Goal: Check status: Check status

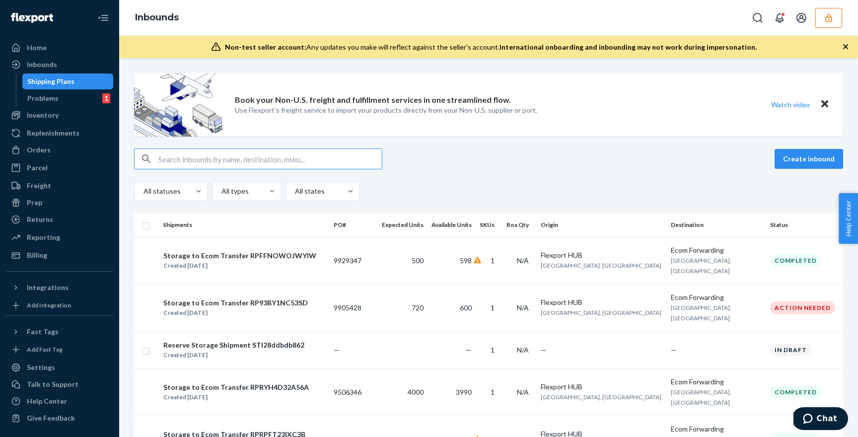
click at [835, 24] on button "button" at bounding box center [828, 18] width 27 height 20
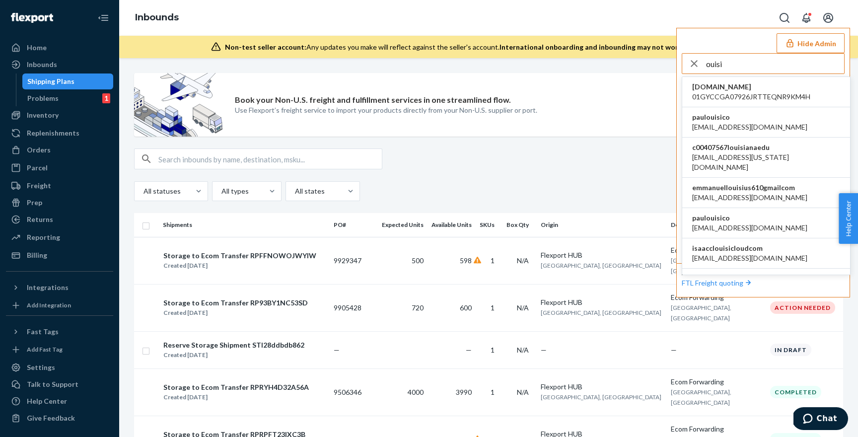
type input "ouisi"
click at [744, 123] on li "paulouisico [EMAIL_ADDRESS][DOMAIN_NAME]" at bounding box center [766, 122] width 168 height 30
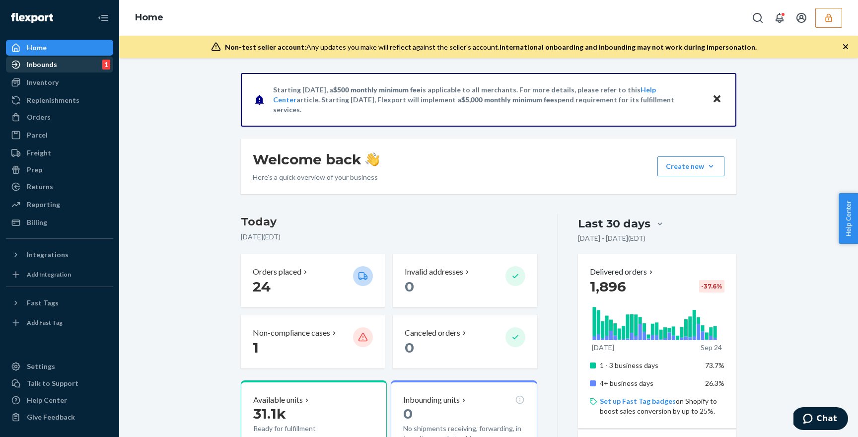
click at [51, 62] on div "Inbounds" at bounding box center [42, 65] width 30 height 10
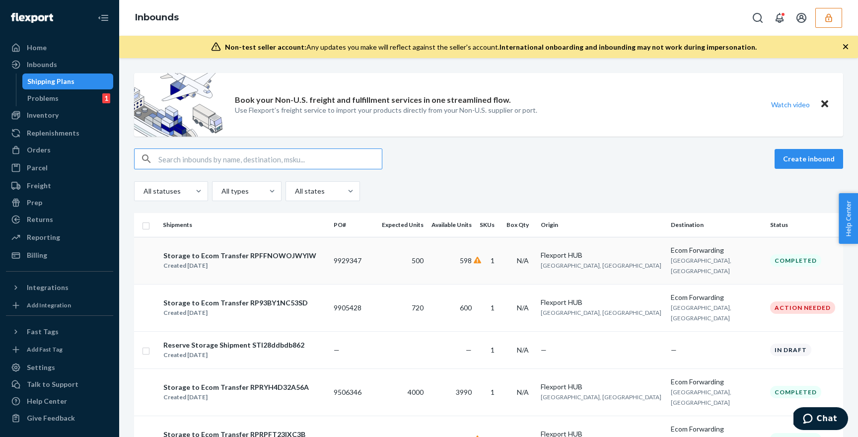
scroll to position [41, 0]
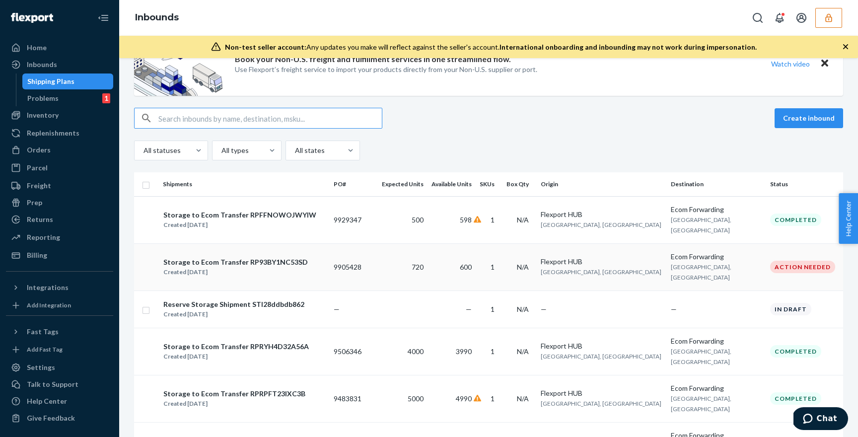
click at [271, 263] on div "Storage to Ecom Transfer RP93BY1NC53SD" at bounding box center [235, 262] width 144 height 10
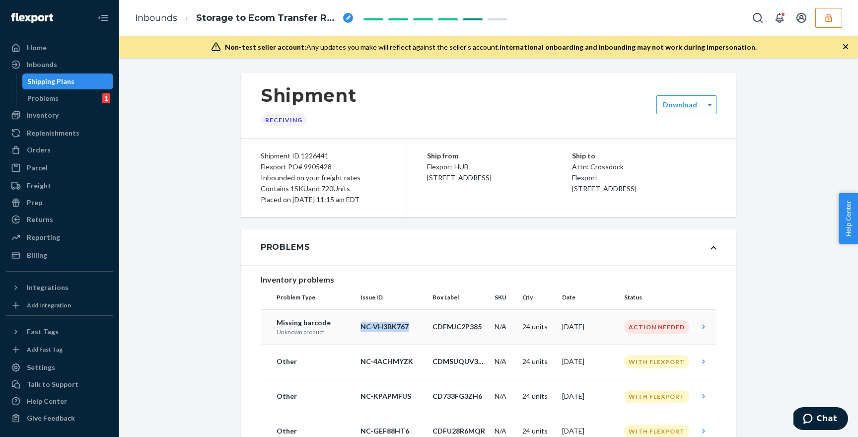
copy p "NC-VH3BK767"
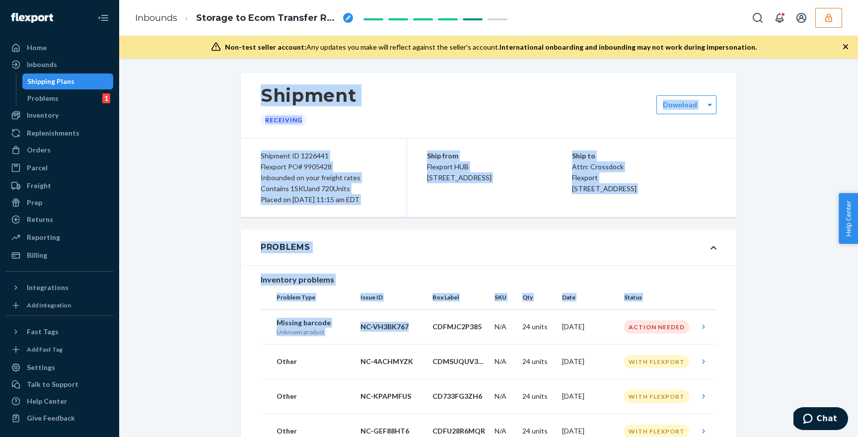
drag, startPoint x: 404, startPoint y: 326, endPoint x: 627, endPoint y: -30, distance: 420.9
click at [627, 0] on html "Home Inbounds Shipping Plans Problems 1 Inventory Products Replenishments Order…" at bounding box center [429, 218] width 858 height 437
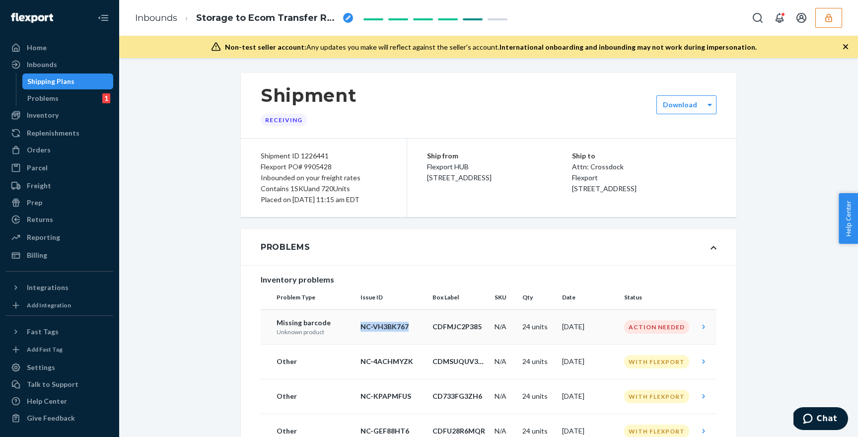
drag, startPoint x: 409, startPoint y: 328, endPoint x: 361, endPoint y: 328, distance: 47.7
click at [361, 328] on p "NC-VH3BK767" at bounding box center [392, 327] width 64 height 10
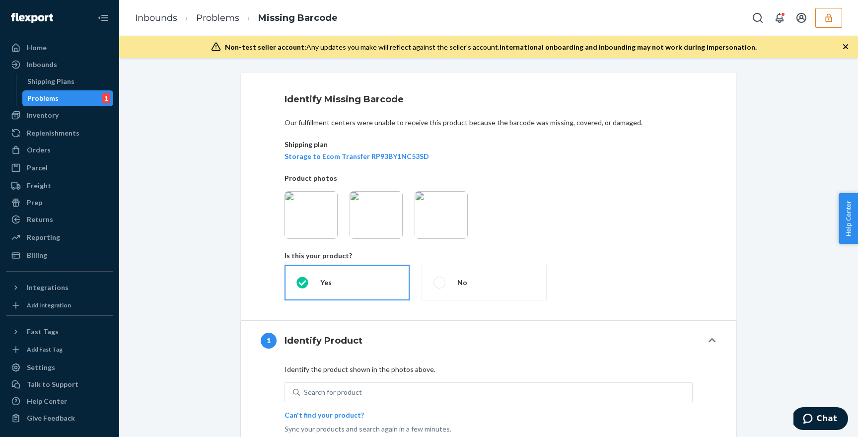
click at [75, 93] on div "Problems 1" at bounding box center [67, 98] width 89 height 14
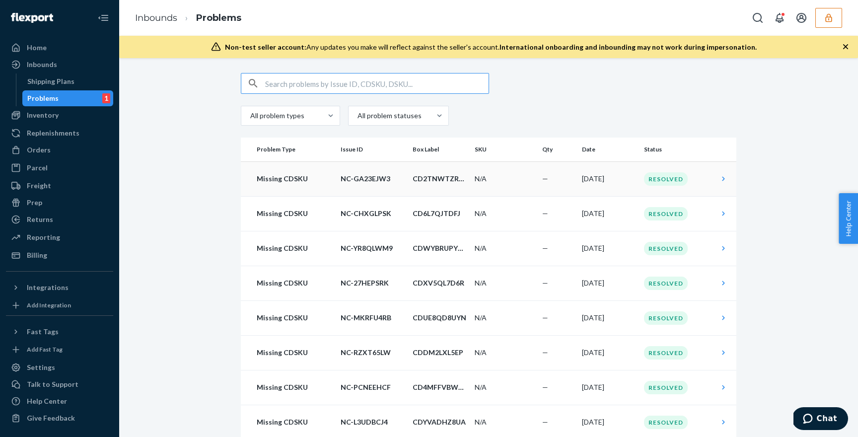
scroll to position [21, 0]
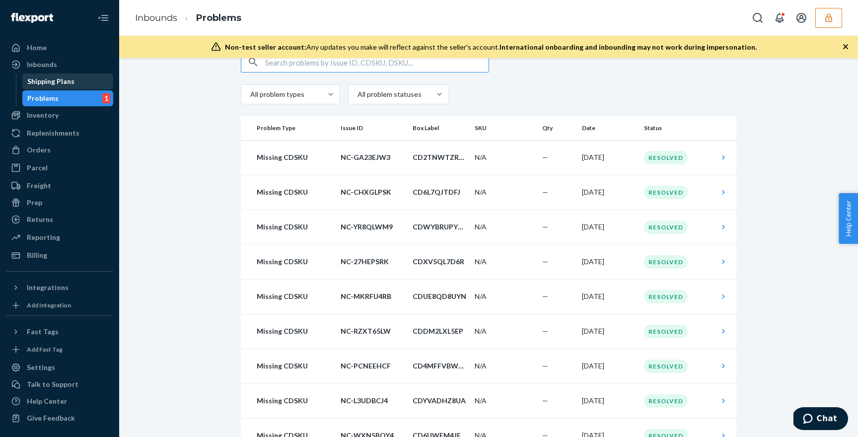
click at [82, 83] on div "Shipping Plans" at bounding box center [67, 81] width 89 height 14
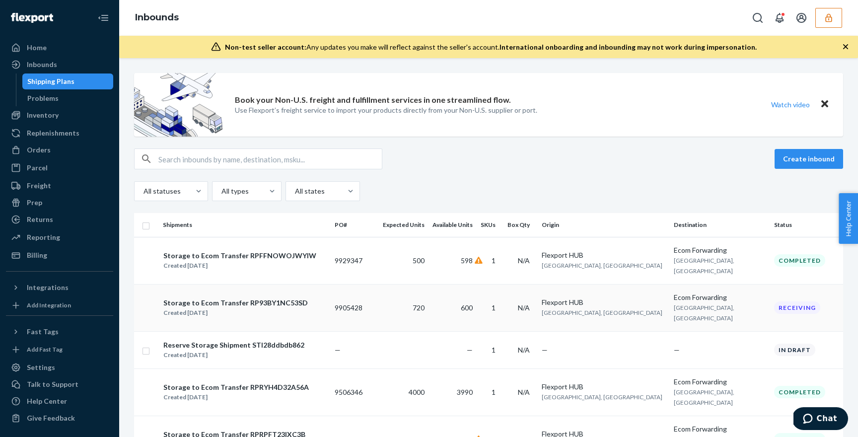
click at [243, 305] on div "Storage to Ecom Transfer RP93BY1NC53SD" at bounding box center [235, 303] width 144 height 10
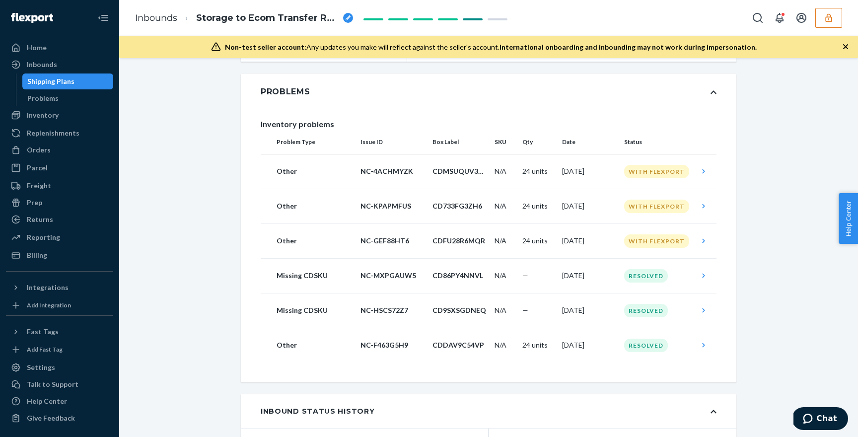
scroll to position [154, 0]
copy p "NC-4ACHMYZK"
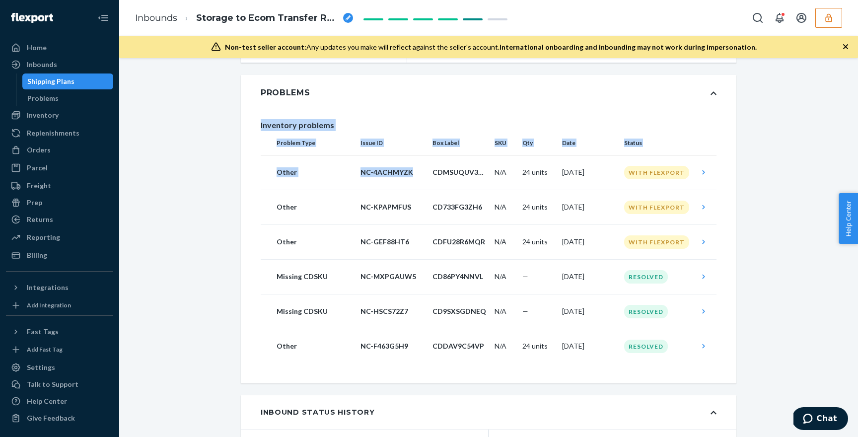
drag, startPoint x: 415, startPoint y: 172, endPoint x: 415, endPoint y: 106, distance: 66.5
click at [415, 105] on div "Problems Inventory problems Problem Type Issue ID Box Label SKU Qty Date Status…" at bounding box center [488, 229] width 495 height 308
click at [415, 106] on div "Problems" at bounding box center [488, 93] width 495 height 36
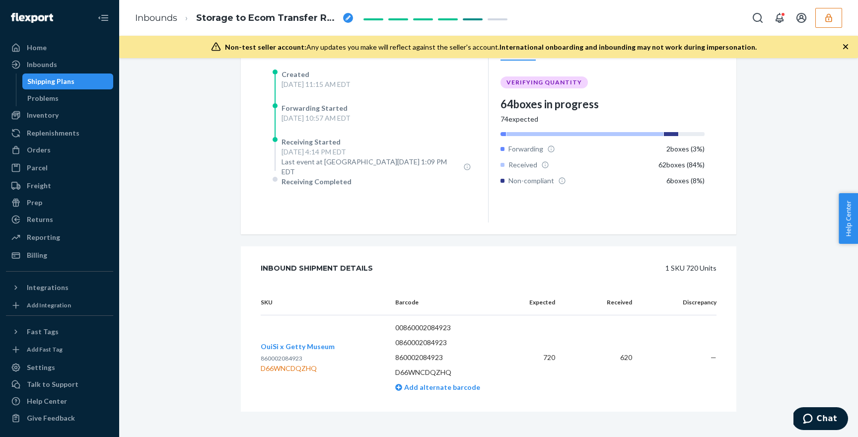
scroll to position [0, 0]
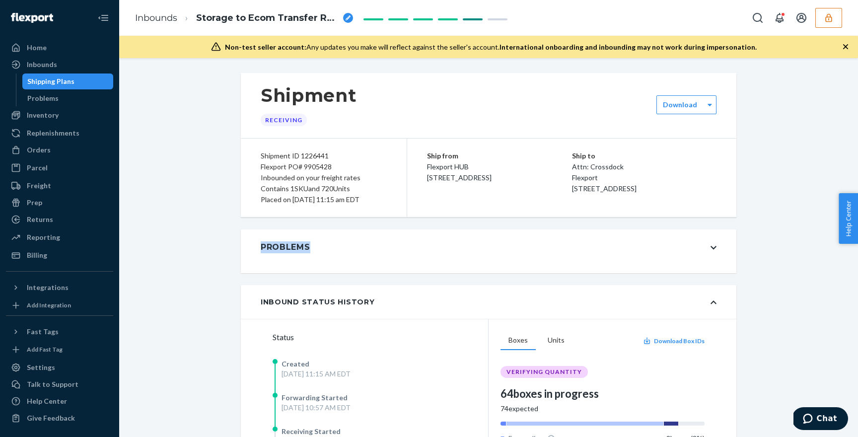
click at [361, 248] on div "Problems" at bounding box center [488, 247] width 495 height 36
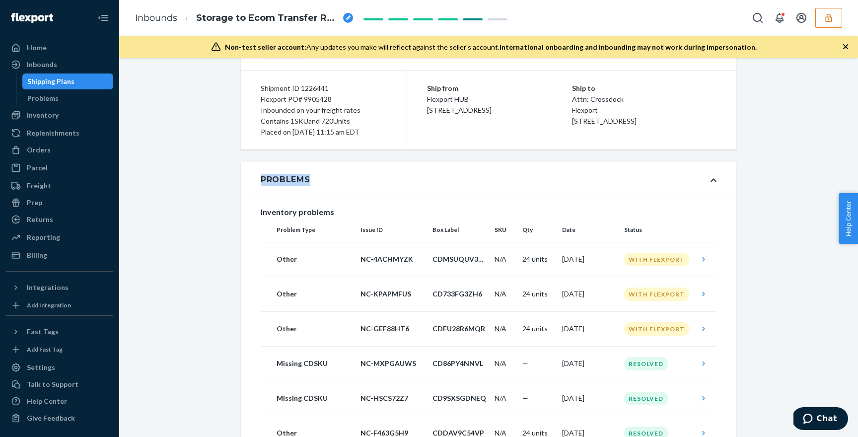
scroll to position [68, 0]
copy p "NC-KPAPMFUS"
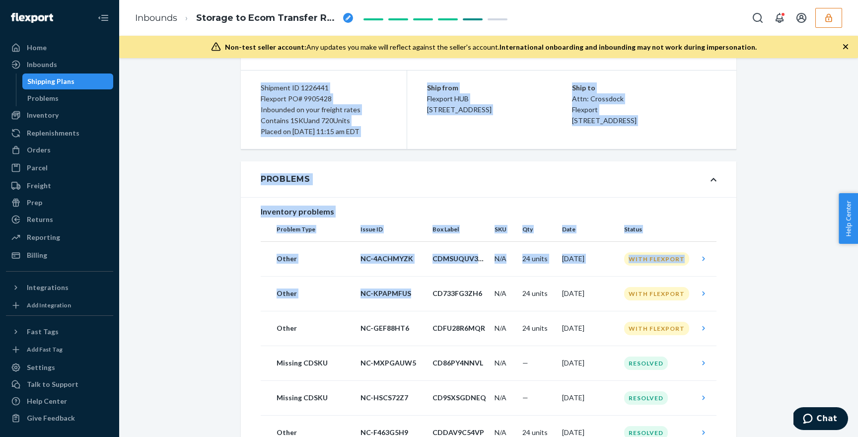
drag, startPoint x: 406, startPoint y: 294, endPoint x: 695, endPoint y: 62, distance: 371.5
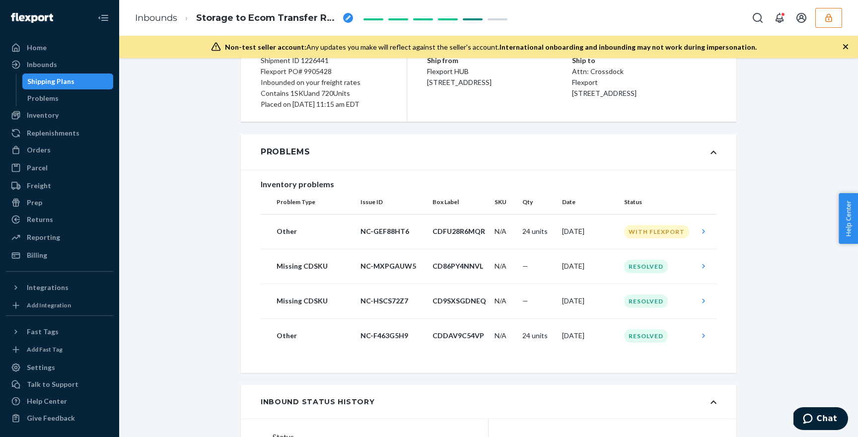
scroll to position [122, 0]
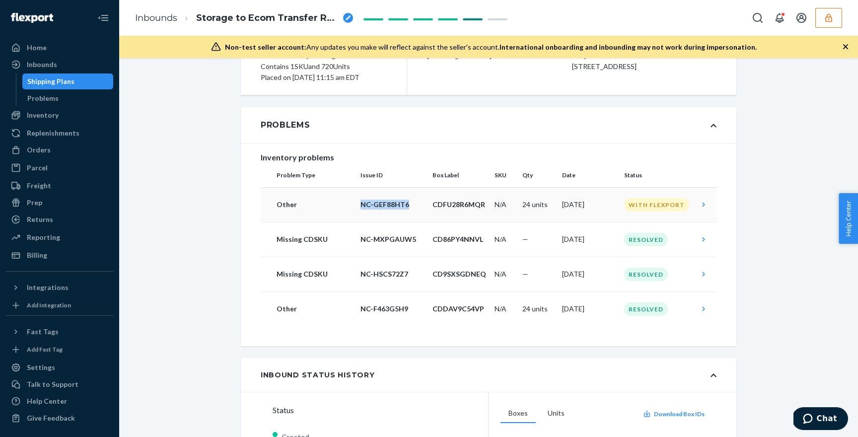
copy p "NC-GEF88HT6"
drag, startPoint x: 408, startPoint y: 205, endPoint x: 573, endPoint y: 22, distance: 246.4
click at [537, 41] on div "Inbounds Storage to Ecom Transfer RP93BY1NC53SD Non-test seller account: Any up…" at bounding box center [488, 218] width 739 height 437
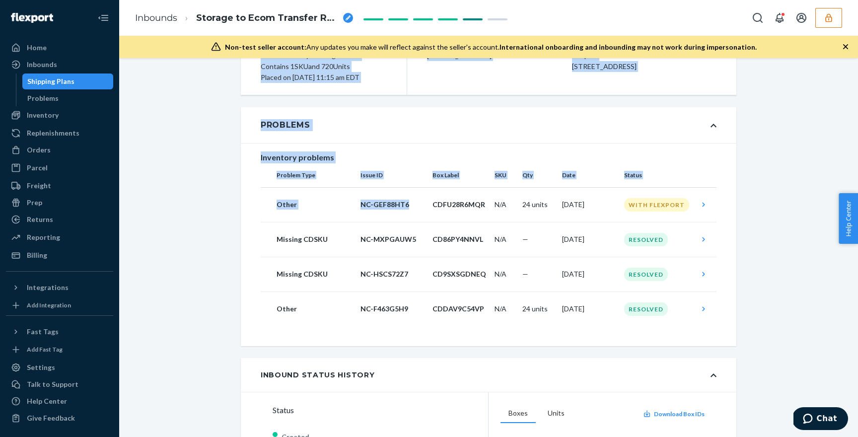
scroll to position [79, 0]
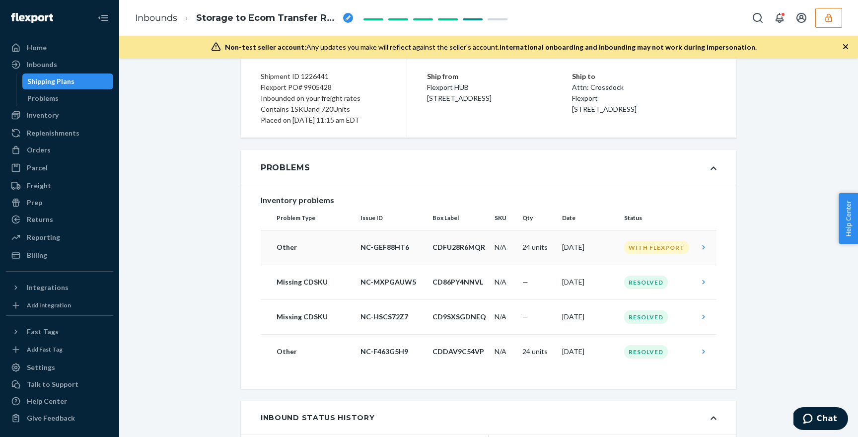
drag, startPoint x: 779, startPoint y: 190, endPoint x: 653, endPoint y: 230, distance: 132.5
click at [779, 190] on div "Shipment Receiving Download Shipment ID 1226441 Flexport PO# 9905428 Inbounded …" at bounding box center [489, 421] width 724 height 855
copy tr "NC-MXPGAUW5"
drag, startPoint x: 414, startPoint y: 283, endPoint x: 351, endPoint y: 283, distance: 63.0
click at [351, 283] on tr "Missing CDSKU NC-MXPGAUW5 CD86PY4NNVL N/A — Sep 8, 2025 Resolved" at bounding box center [489, 282] width 456 height 35
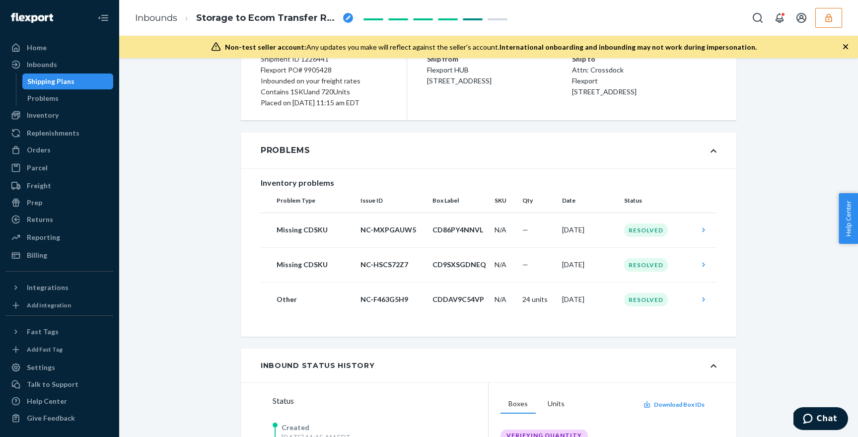
scroll to position [97, 0]
copy p "NC-F463G5H9"
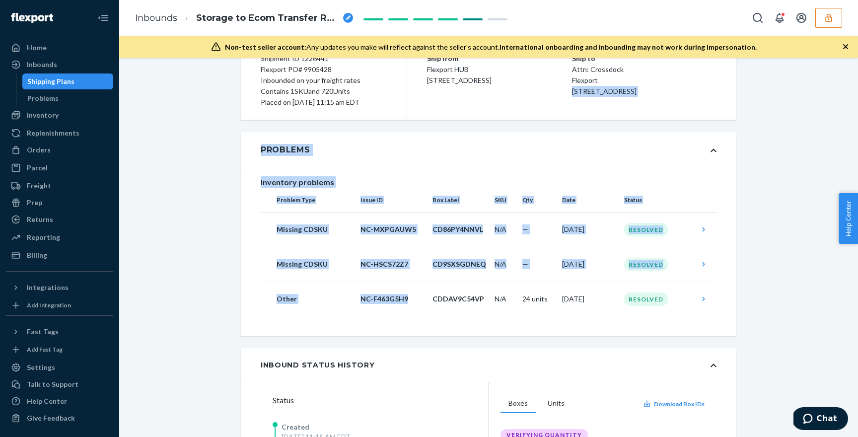
drag, startPoint x: 408, startPoint y: 301, endPoint x: 738, endPoint y: 78, distance: 398.7
click at [738, 78] on div "Shipment Receiving Download Shipment ID 1226441 Flexport PO# 9905428 Inbounded …" at bounding box center [488, 370] width 510 height 788
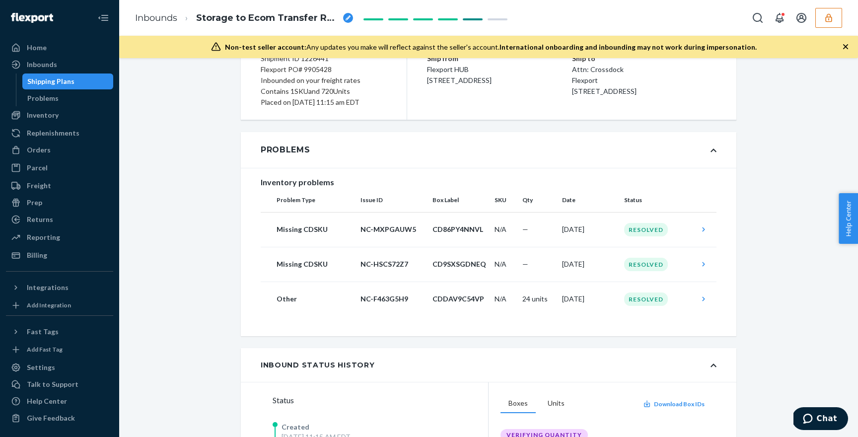
click at [781, 91] on div "Shipment Receiving Download Shipment ID 1226441 Flexport PO# 9905428 Inbounded …" at bounding box center [489, 386] width 724 height 820
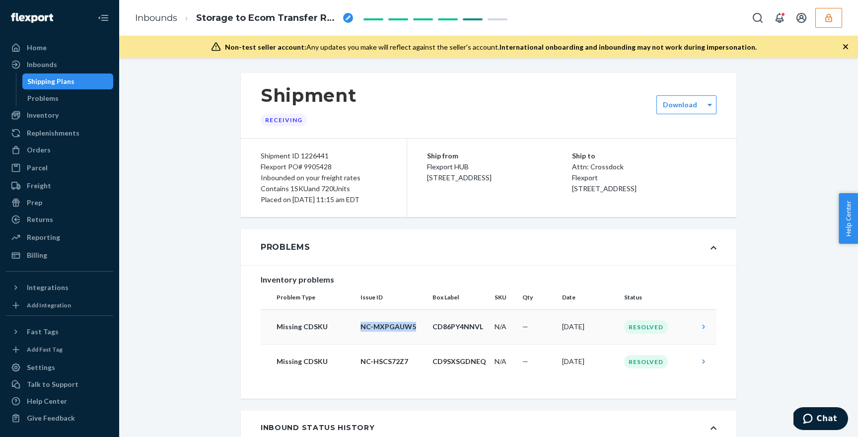
copy p "NC-MXPGAUW5"
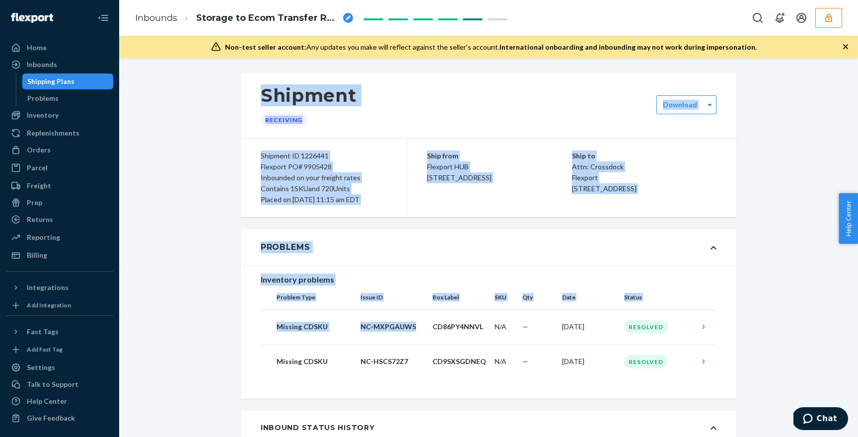
drag, startPoint x: 413, startPoint y: 329, endPoint x: 637, endPoint y: 80, distance: 333.9
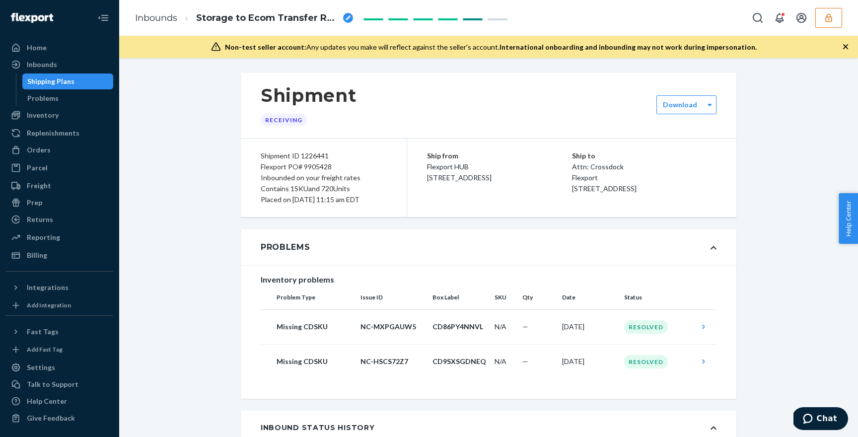
copy tr "NC-HSCS72Z7"
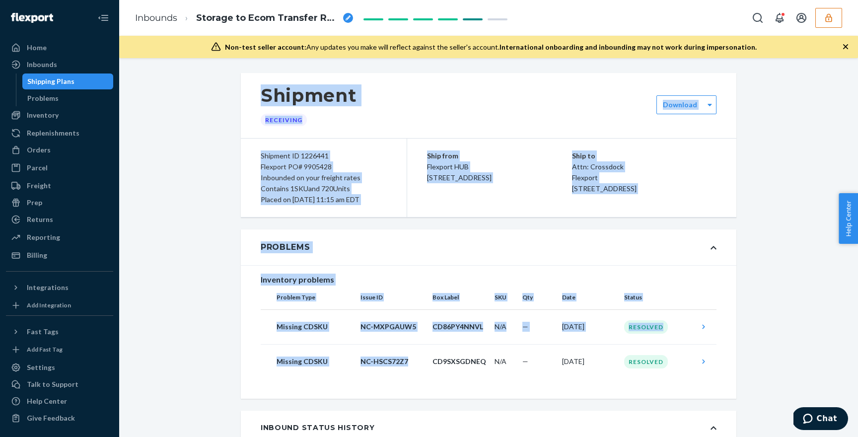
drag, startPoint x: 406, startPoint y: 363, endPoint x: 635, endPoint y: 21, distance: 411.8
click at [631, 23] on div "Inbounds Storage to Ecom Transfer RP93BY1NC53SD Non-test seller account: Any up…" at bounding box center [488, 218] width 739 height 437
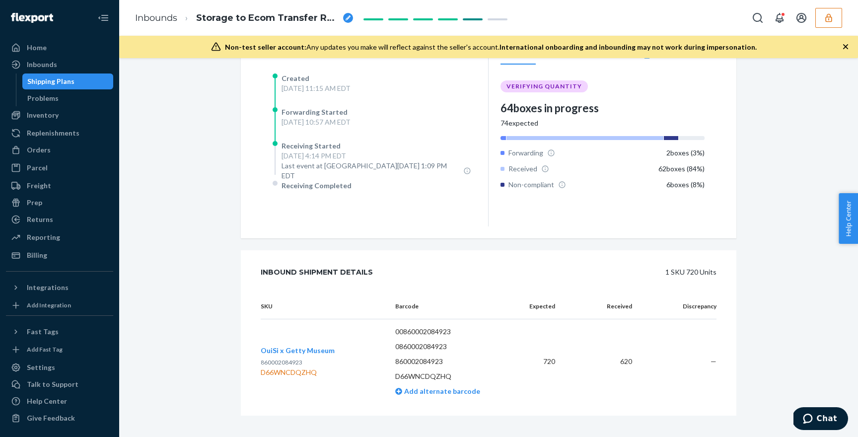
scroll to position [234, 0]
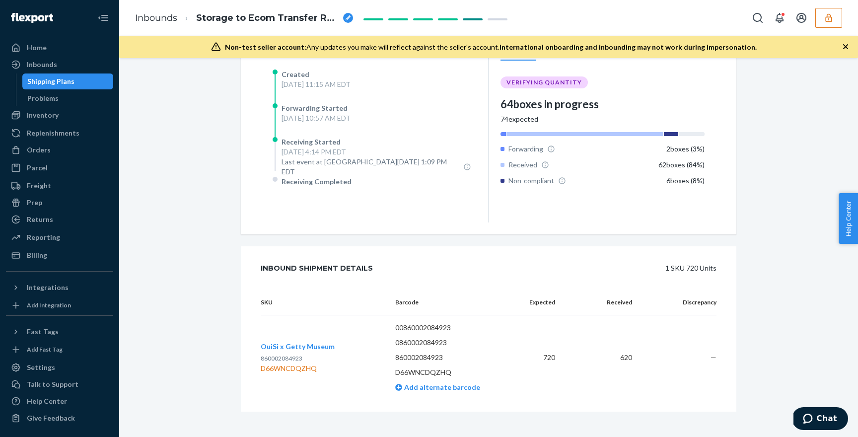
click at [79, 78] on div "Shipping Plans" at bounding box center [67, 81] width 89 height 14
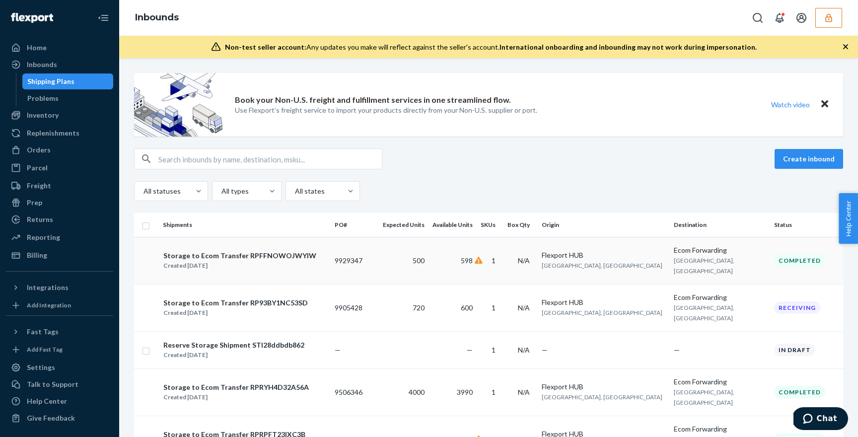
click at [319, 259] on div "Storage to Ecom Transfer RPFFNOWOJWYIW Created Sep 9, 2025" at bounding box center [245, 260] width 164 height 21
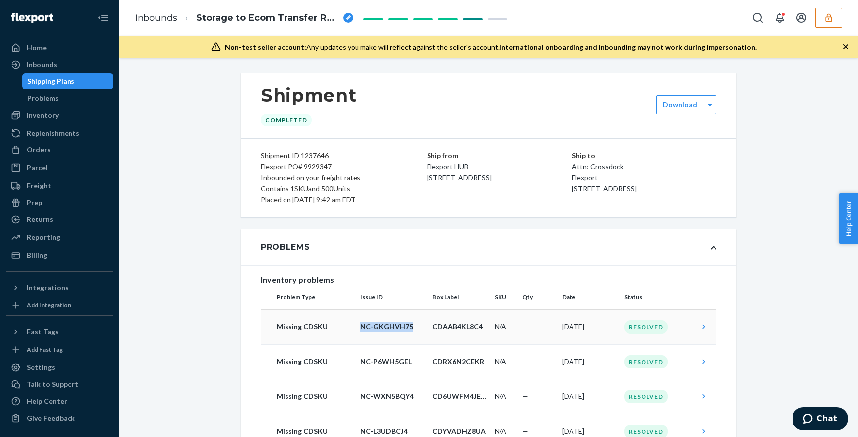
copy p "NC-GKGHVH75"
drag, startPoint x: 411, startPoint y: 326, endPoint x: 360, endPoint y: 325, distance: 50.1
click at [360, 325] on p "NC-GKGHVH75" at bounding box center [392, 327] width 64 height 10
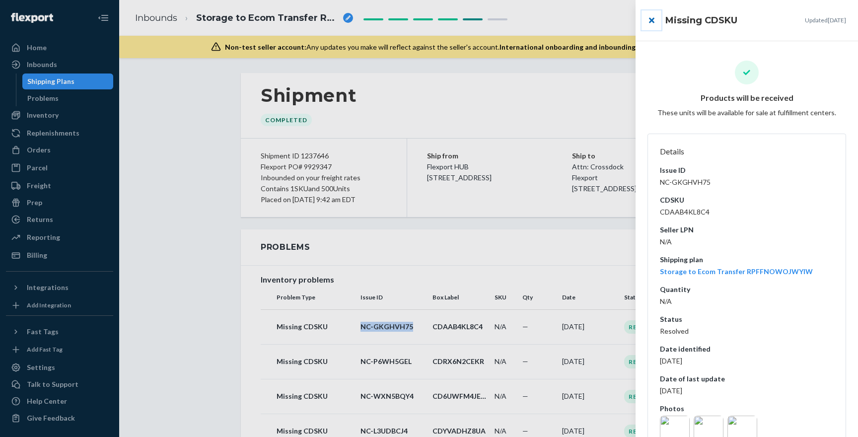
click at [654, 19] on button "close" at bounding box center [651, 20] width 20 height 20
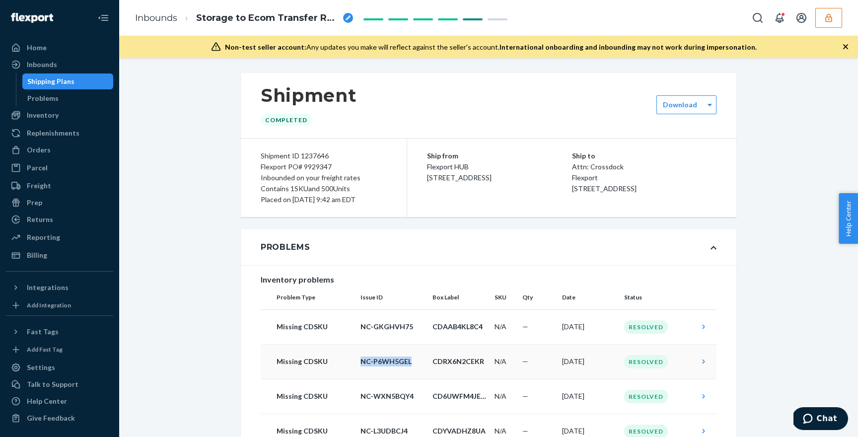
copy p "NC-P6WH5GEL"
drag, startPoint x: 413, startPoint y: 361, endPoint x: 361, endPoint y: 358, distance: 51.7
click at [361, 358] on p "NC-P6WH5GEL" at bounding box center [392, 361] width 64 height 10
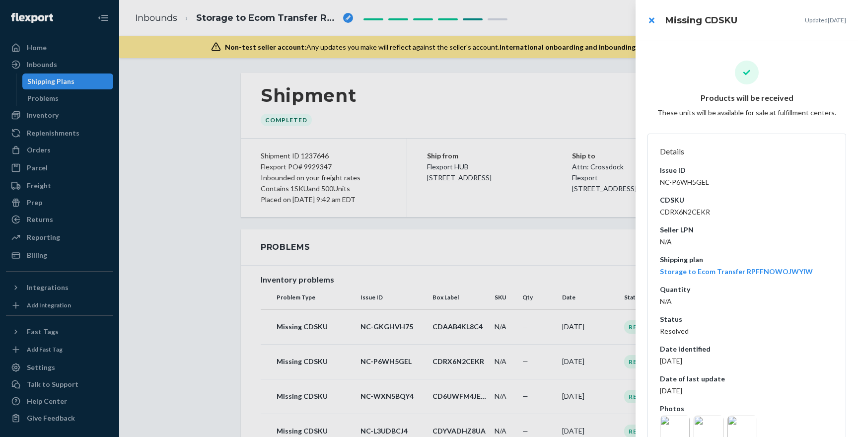
click at [411, 395] on div at bounding box center [429, 218] width 858 height 437
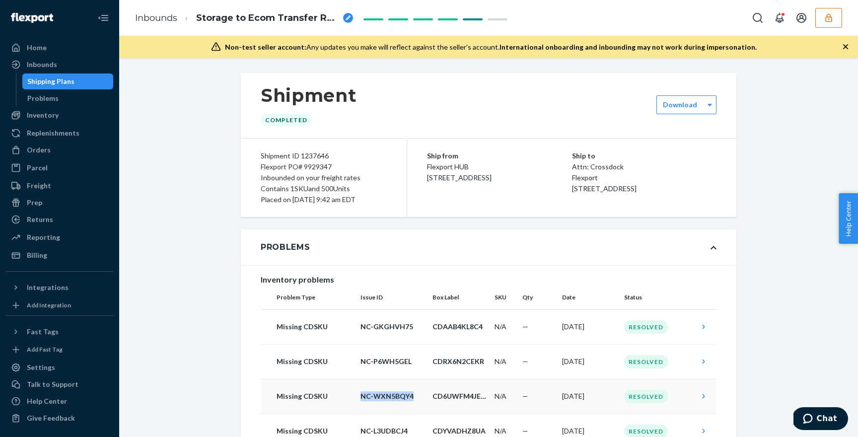
copy p "NC-WXN5BQY4"
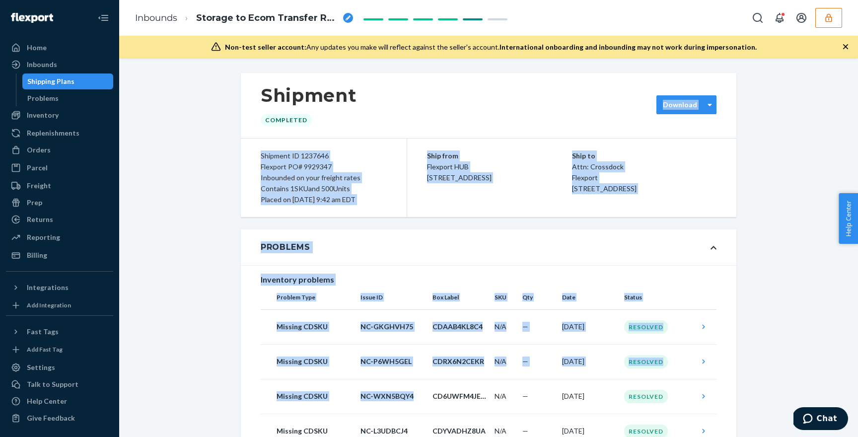
drag, startPoint x: 416, startPoint y: 395, endPoint x: 678, endPoint y: 113, distance: 384.3
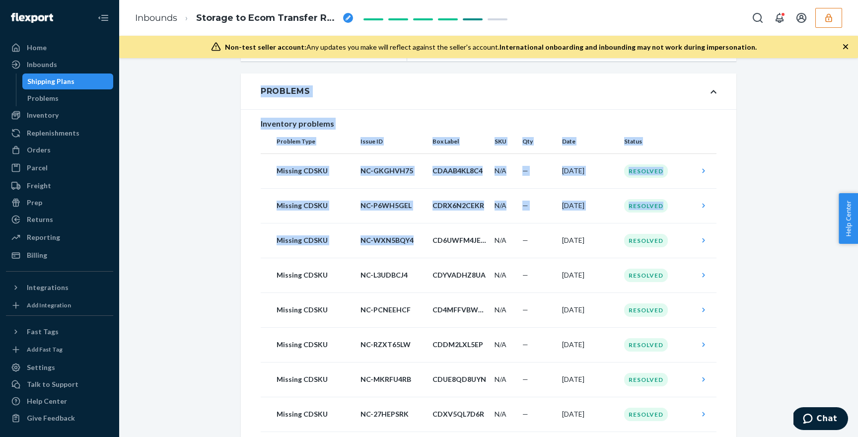
scroll to position [209, 0]
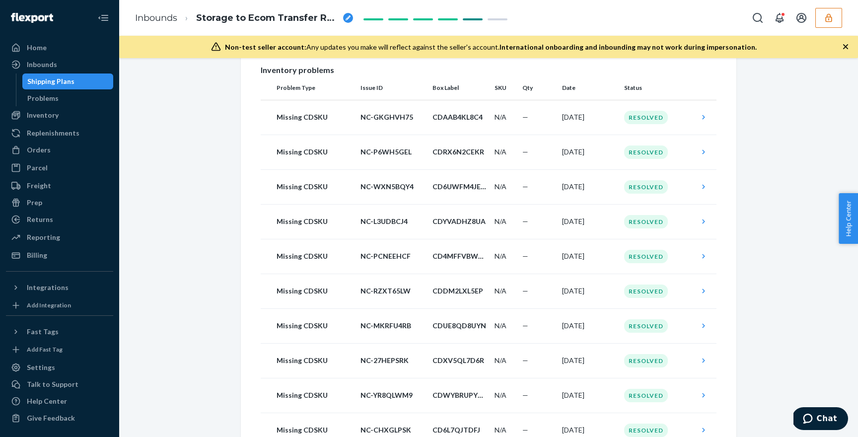
click at [793, 202] on div "Shipment Completed Download Shipment ID 1237646 Flexport PO# 9929347 Inbounded …" at bounding box center [489, 412] width 724 height 1098
copy p "NC-L3UDBCJ4"
drag, startPoint x: 409, startPoint y: 221, endPoint x: 362, endPoint y: 221, distance: 46.7
click at [362, 221] on p "NC-L3UDBCJ4" at bounding box center [392, 221] width 64 height 10
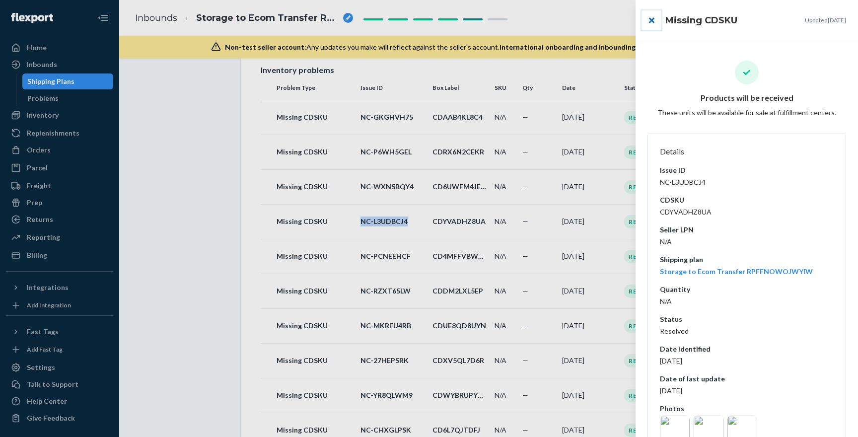
click at [651, 14] on button "close" at bounding box center [651, 20] width 20 height 20
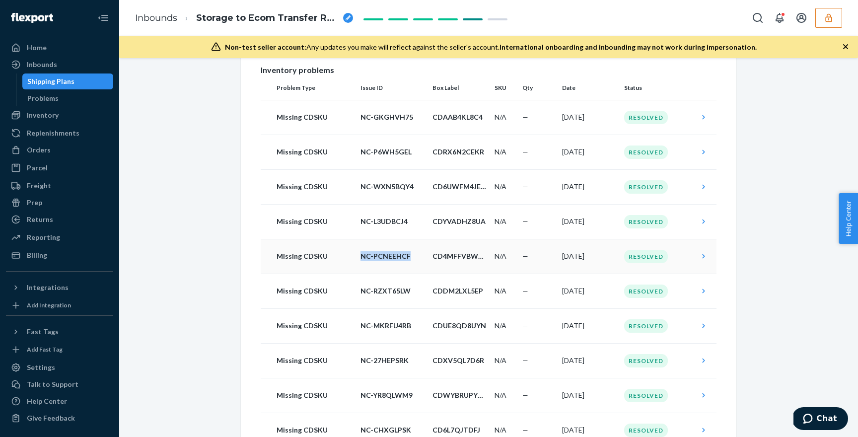
copy p "NC-PCNEEHCF"
drag, startPoint x: 413, startPoint y: 256, endPoint x: 362, endPoint y: 256, distance: 51.1
click at [362, 256] on p "NC-PCNEEHCF" at bounding box center [392, 256] width 64 height 10
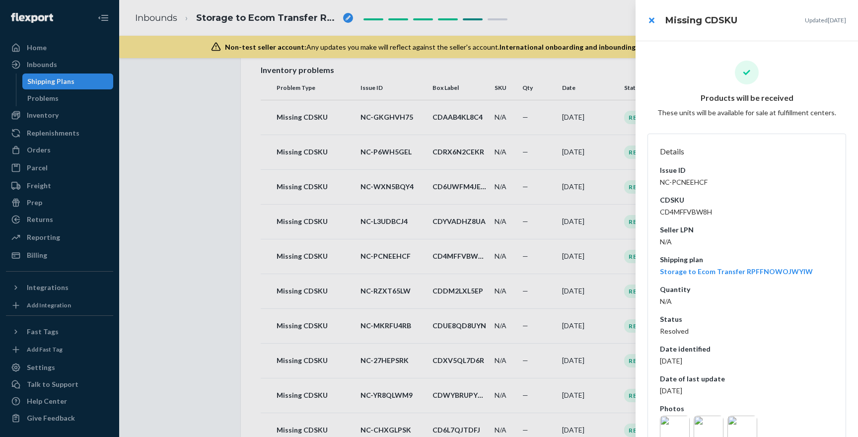
click at [398, 278] on div at bounding box center [429, 218] width 858 height 437
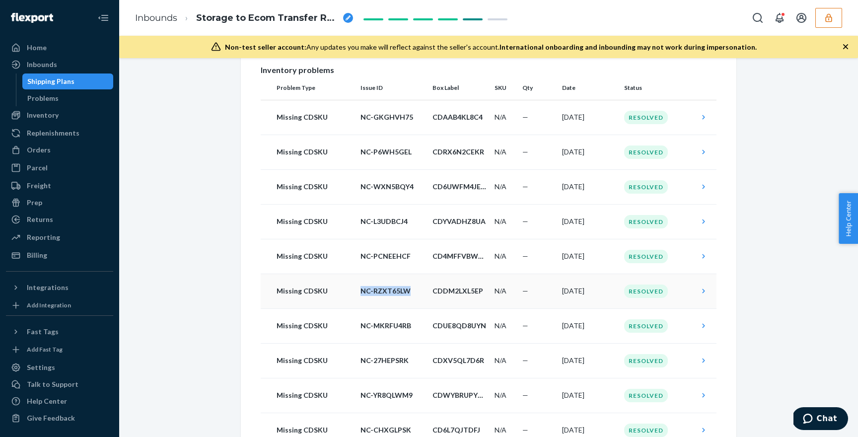
copy tr "NC-RZXT65LW"
drag, startPoint x: 416, startPoint y: 294, endPoint x: 354, endPoint y: 294, distance: 62.0
click at [354, 294] on tr "Missing CDSKU NC-RZXT65LW CDDM2LXL5EP N/A — Sep 10, 2025 Resolved" at bounding box center [489, 291] width 456 height 35
copy p "NC-MKRFU4RB"
drag, startPoint x: 412, startPoint y: 328, endPoint x: 362, endPoint y: 328, distance: 50.1
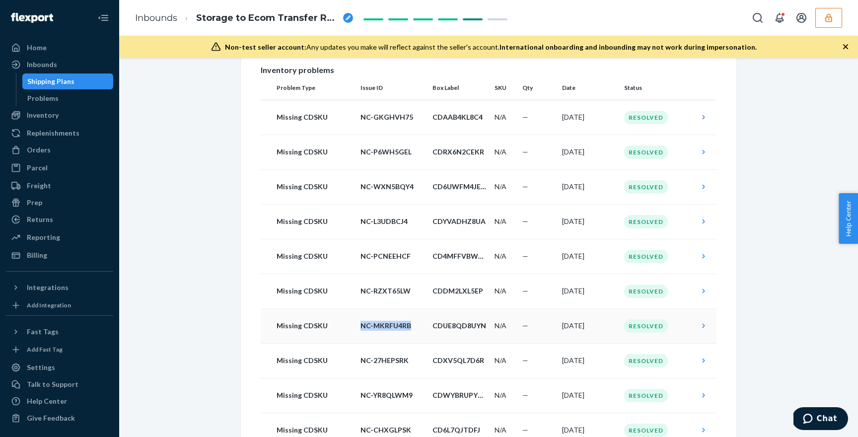
click at [362, 328] on p "NC-MKRFU4RB" at bounding box center [392, 326] width 64 height 10
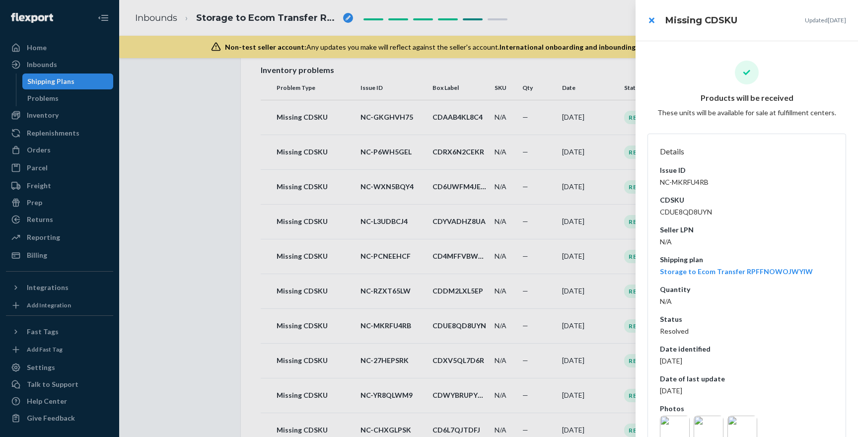
click at [396, 350] on div at bounding box center [429, 218] width 858 height 437
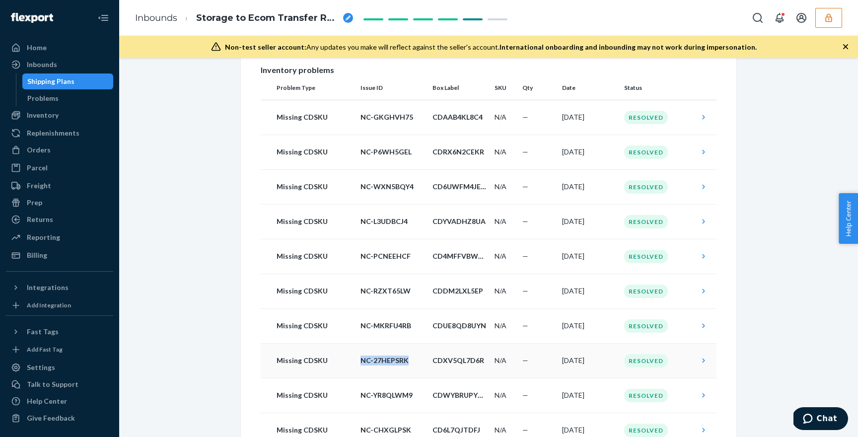
drag, startPoint x: 408, startPoint y: 364, endPoint x: 353, endPoint y: 364, distance: 55.1
click at [353, 364] on tr "Missing CDSKU NC-27HEPSRK CDXV5QL7D6R N/A — Sep 10, 2025 Resolved" at bounding box center [489, 360] width 456 height 35
copy tr "NC-27HEPSRK"
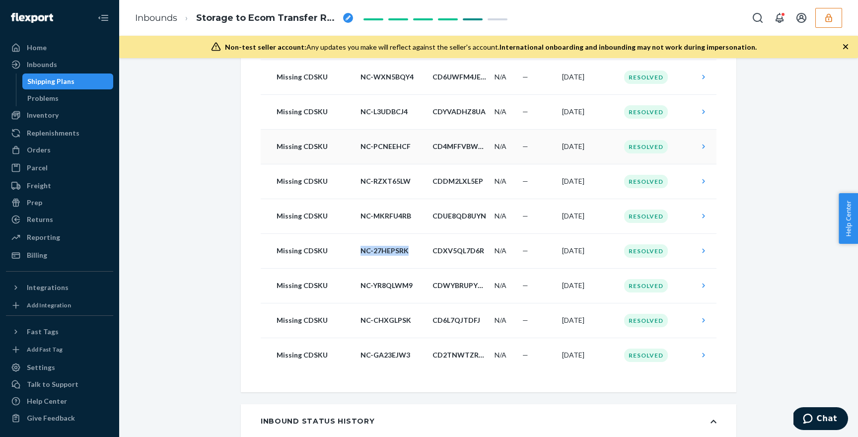
scroll to position [339, 0]
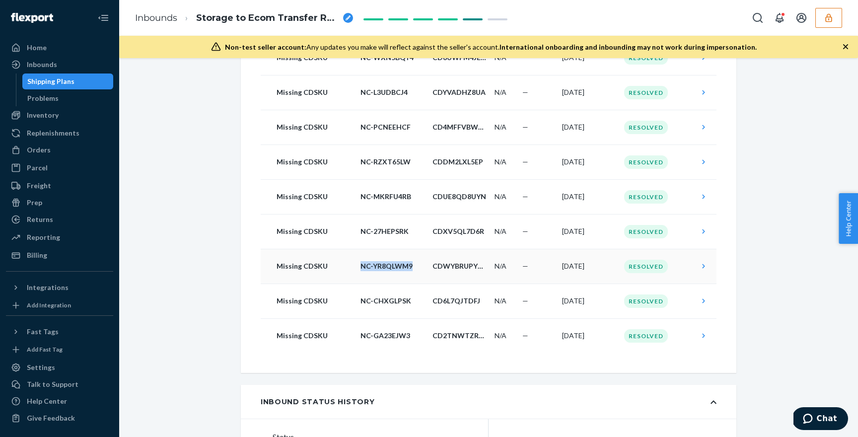
copy p "NC-YR8QLWM9"
drag, startPoint x: 413, startPoint y: 268, endPoint x: 360, endPoint y: 268, distance: 53.1
click at [360, 268] on td "NC-YR8QLWM9" at bounding box center [392, 266] width 72 height 35
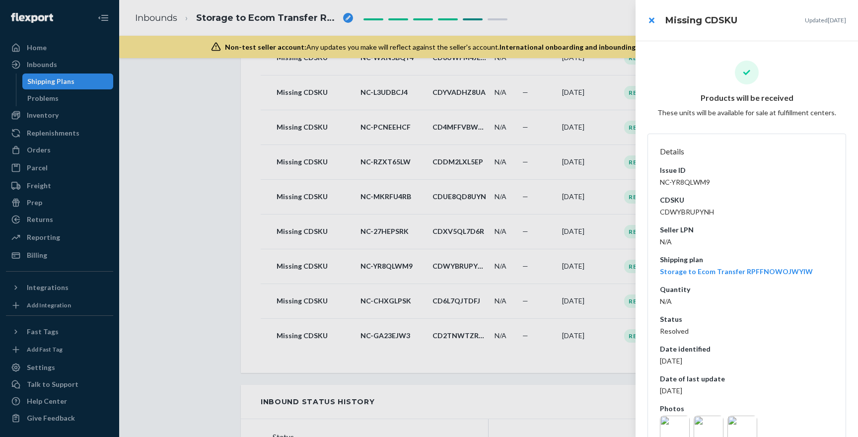
click at [397, 311] on div at bounding box center [429, 218] width 858 height 437
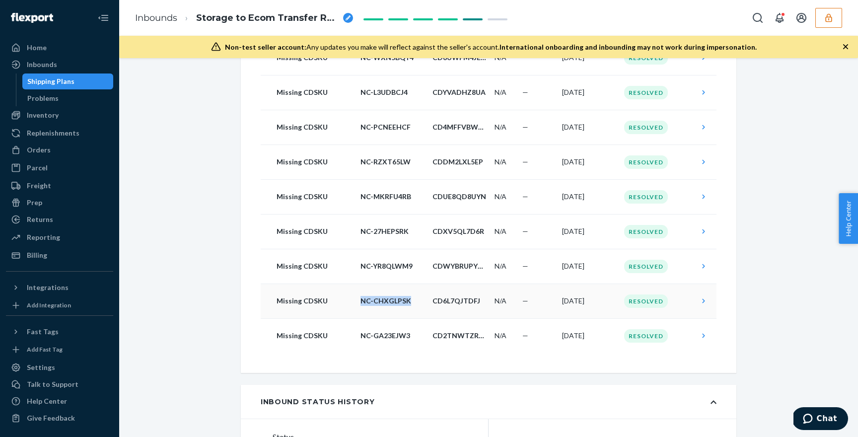
copy p "NC-CHXGLPSK"
drag, startPoint x: 409, startPoint y: 302, endPoint x: 358, endPoint y: 302, distance: 50.6
click at [358, 302] on td "NC-CHXGLPSK" at bounding box center [392, 300] width 72 height 35
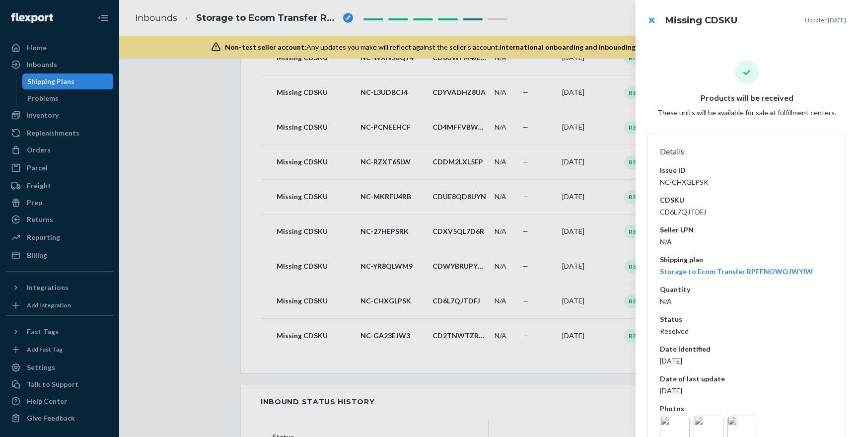
click at [385, 327] on div at bounding box center [429, 218] width 858 height 437
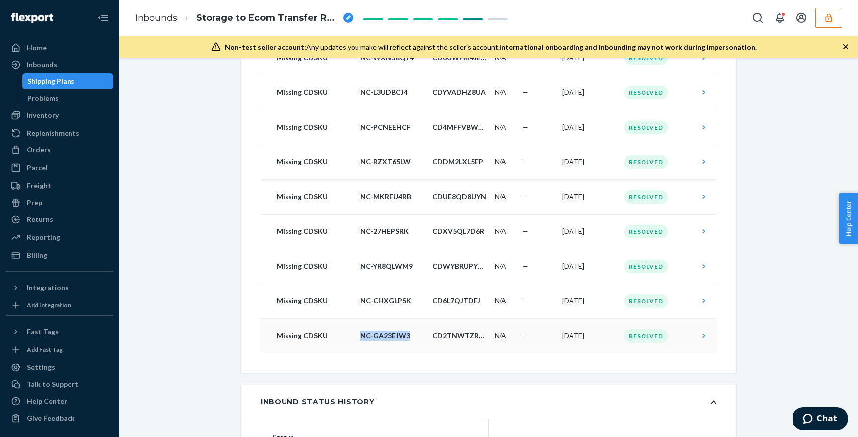
drag, startPoint x: 409, startPoint y: 338, endPoint x: 361, endPoint y: 338, distance: 48.1
click at [361, 338] on p "NC-GA23EJW3" at bounding box center [392, 336] width 64 height 10
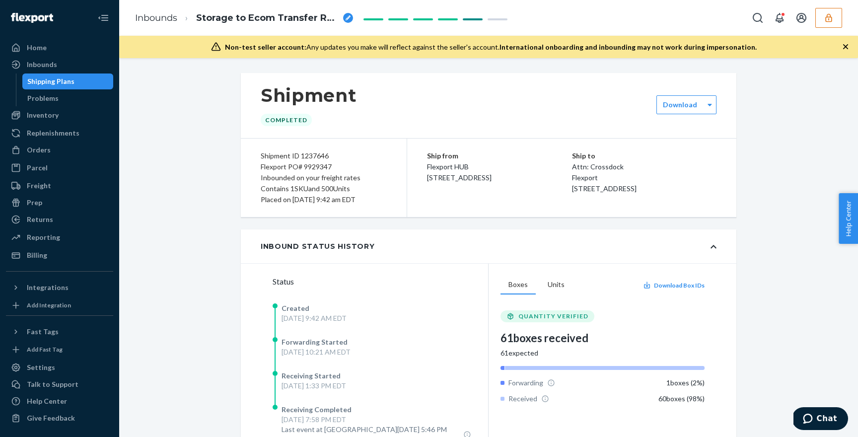
click at [783, 206] on div "Shipment Completed Download Shipment ID 1237646 Flexport PO# 9929347 Inbounded …" at bounding box center [489, 375] width 724 height 604
